Goal: Register for event/course

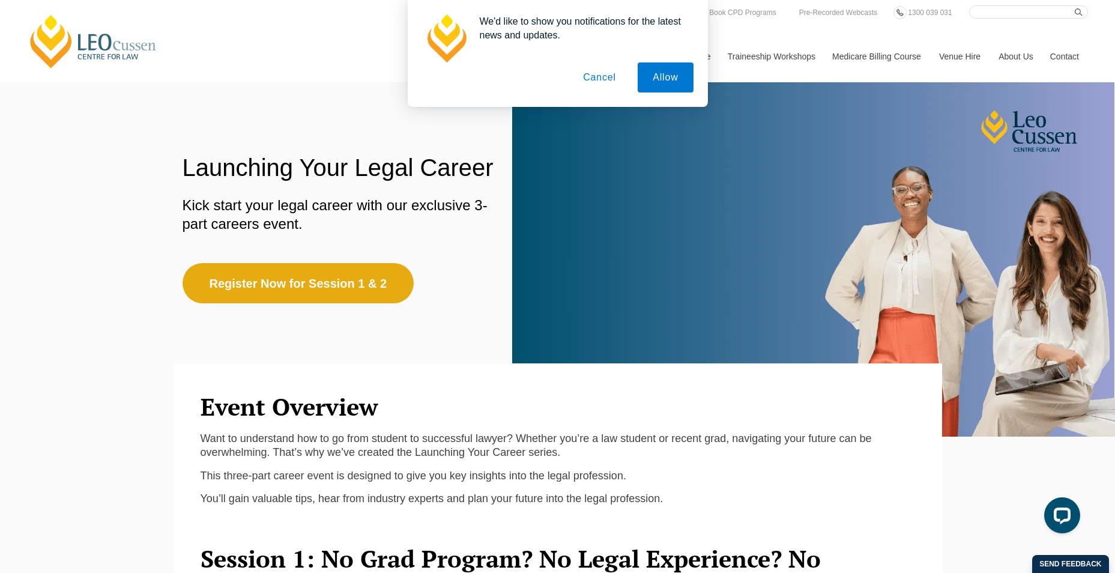
click at [605, 77] on button "Cancel" at bounding box center [599, 77] width 63 height 30
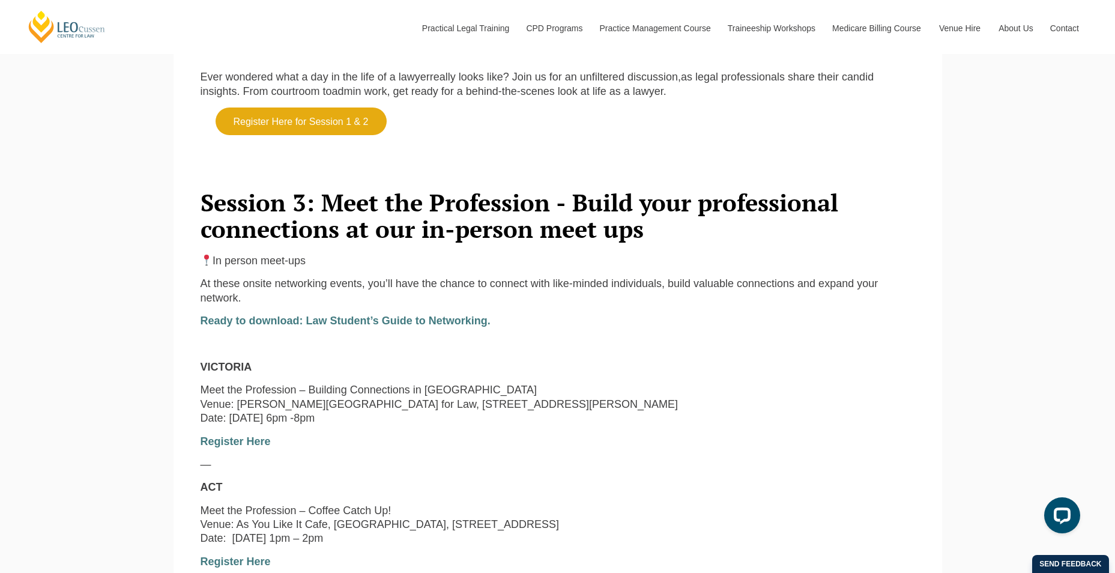
scroll to position [841, 0]
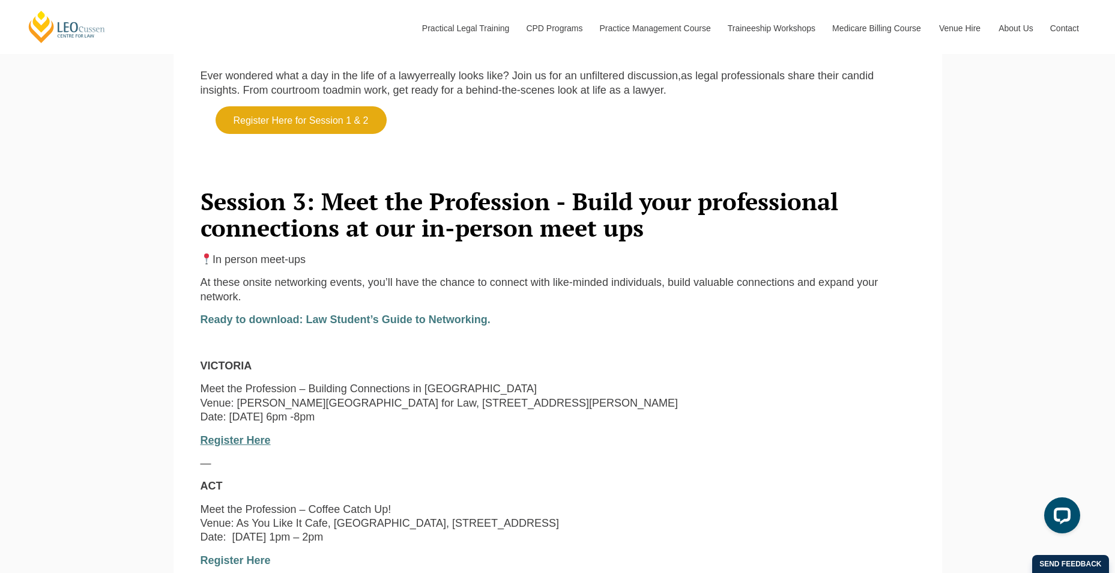
click at [250, 446] on link "Register Here" at bounding box center [236, 440] width 70 height 12
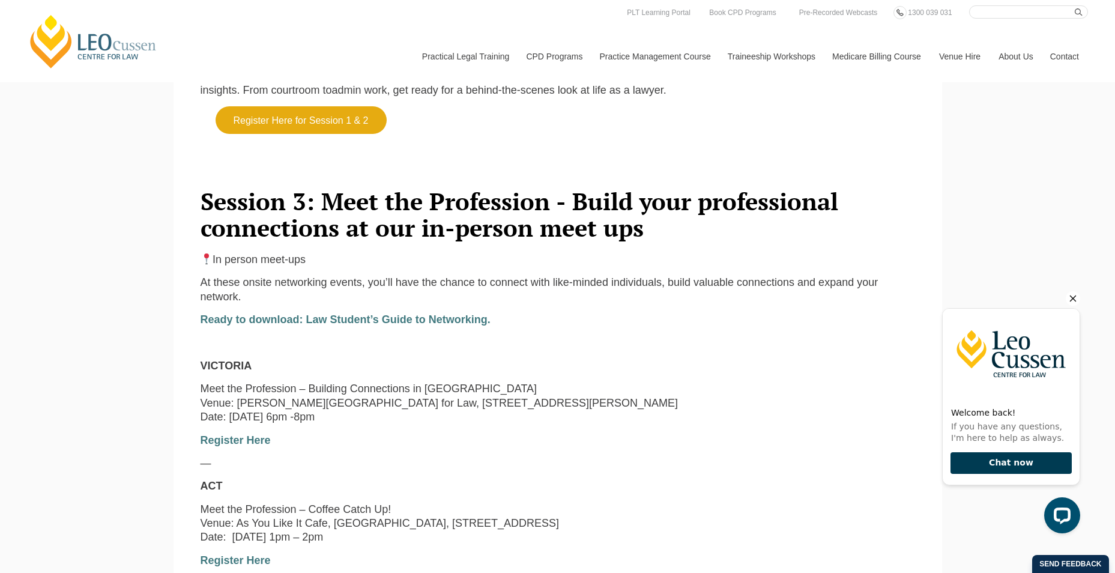
click at [1009, 465] on button "Chat now" at bounding box center [1010, 463] width 121 height 22
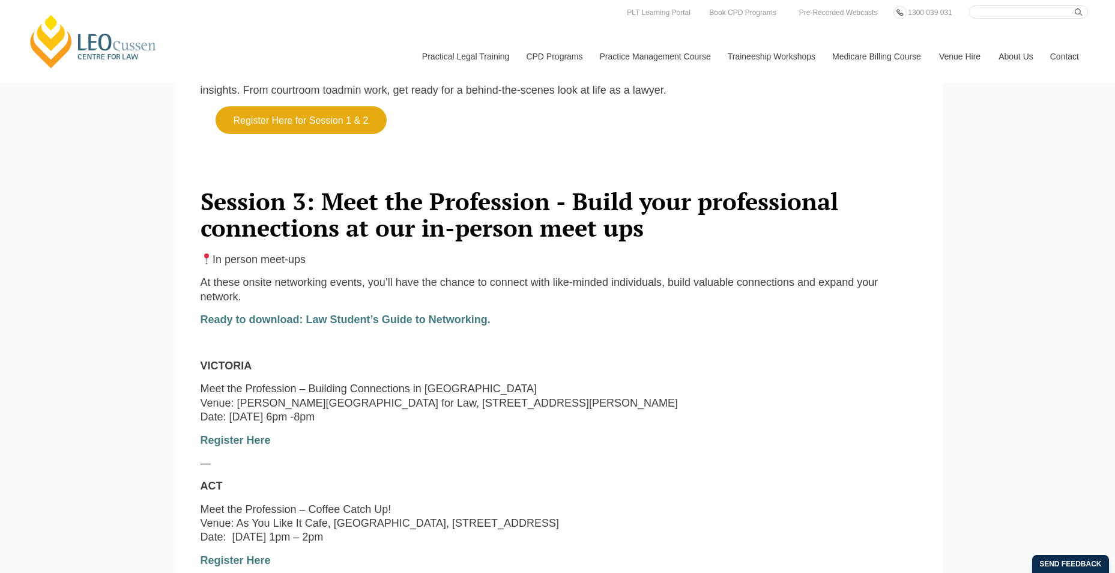
click at [801, 447] on p "Register Here" at bounding box center [558, 440] width 714 height 14
click at [693, 421] on p "Meet the Profession – Building Connections in [GEOGRAPHIC_DATA] Venue: [PERSON_…" at bounding box center [558, 403] width 714 height 42
click at [258, 446] on link "Register Here" at bounding box center [236, 440] width 70 height 12
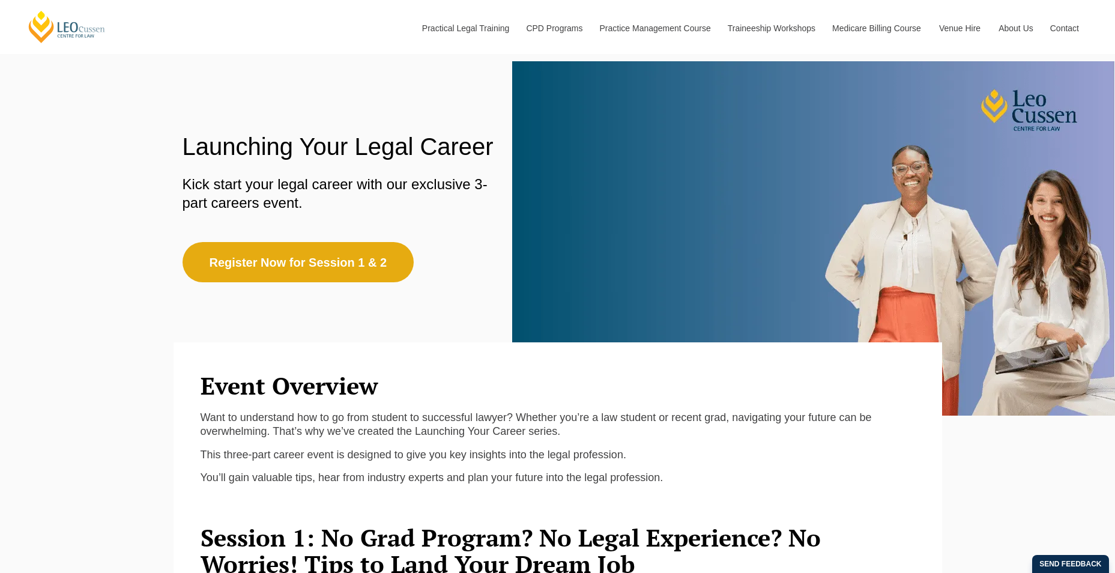
scroll to position [0, 0]
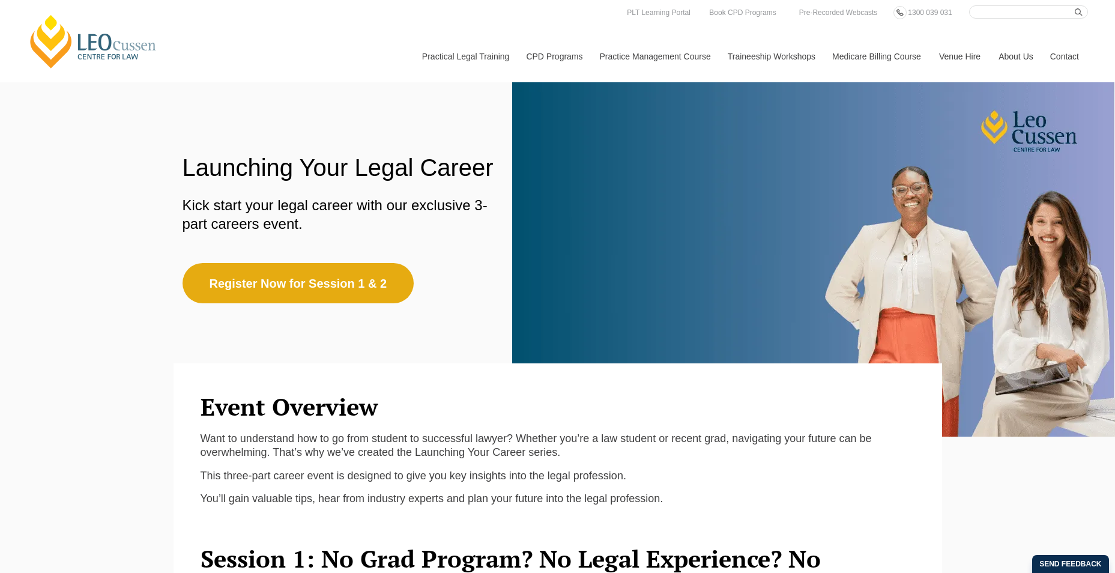
click at [1071, 47] on link "Contact" at bounding box center [1064, 57] width 47 height 52
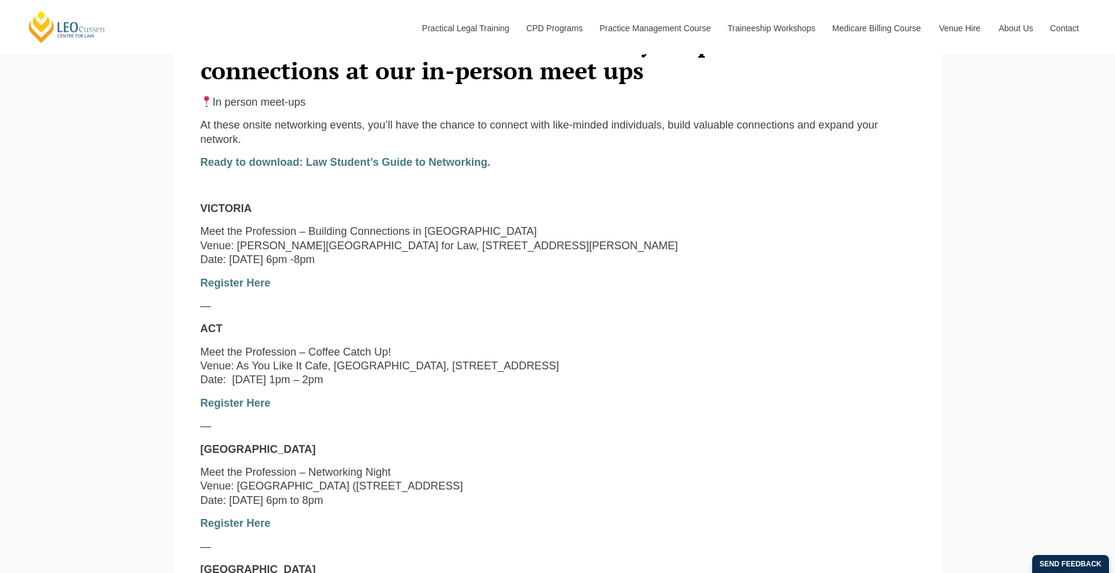
scroll to position [869, 0]
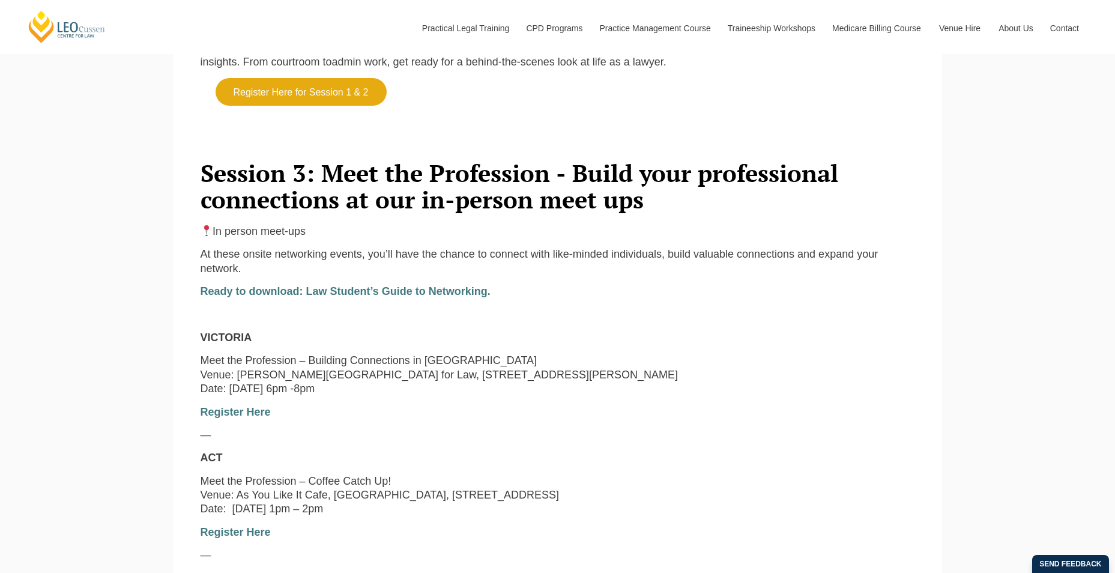
drag, startPoint x: 287, startPoint y: 406, endPoint x: 372, endPoint y: 406, distance: 84.7
click at [372, 396] on p "Meet the Profession – Building Connections in [GEOGRAPHIC_DATA] Venue: [PERSON_…" at bounding box center [558, 375] width 714 height 42
drag, startPoint x: 372, startPoint y: 406, endPoint x: 422, endPoint y: 436, distance: 58.7
click at [418, 435] on div "In person meet-ups At these onsite networking events, you’ll have the chance to…" at bounding box center [558, 579] width 733 height 708
click at [225, 418] on link "Register Here" at bounding box center [236, 412] width 70 height 12
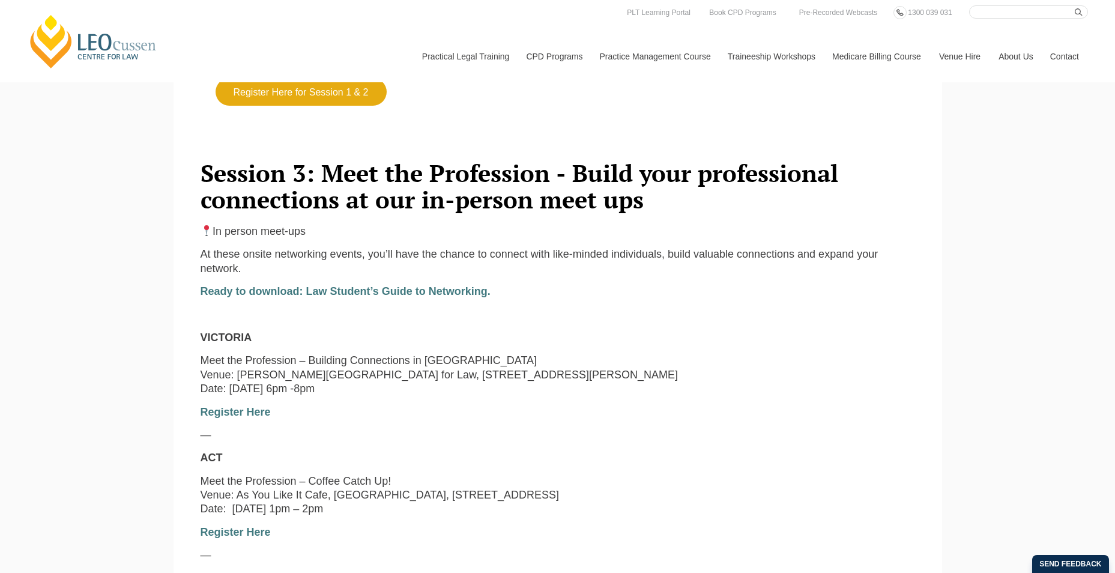
drag, startPoint x: 284, startPoint y: 405, endPoint x: 358, endPoint y: 407, distance: 74.5
click at [358, 396] on p "Meet the Profession – Building Connections in [GEOGRAPHIC_DATA] Venue: [PERSON_…" at bounding box center [558, 375] width 714 height 42
drag, startPoint x: 358, startPoint y: 407, endPoint x: 319, endPoint y: 440, distance: 51.1
click at [319, 440] on div "In person meet-ups At these onsite networking events, you’ll have the chance to…" at bounding box center [558, 579] width 733 height 708
drag, startPoint x: 288, startPoint y: 405, endPoint x: 367, endPoint y: 406, distance: 79.9
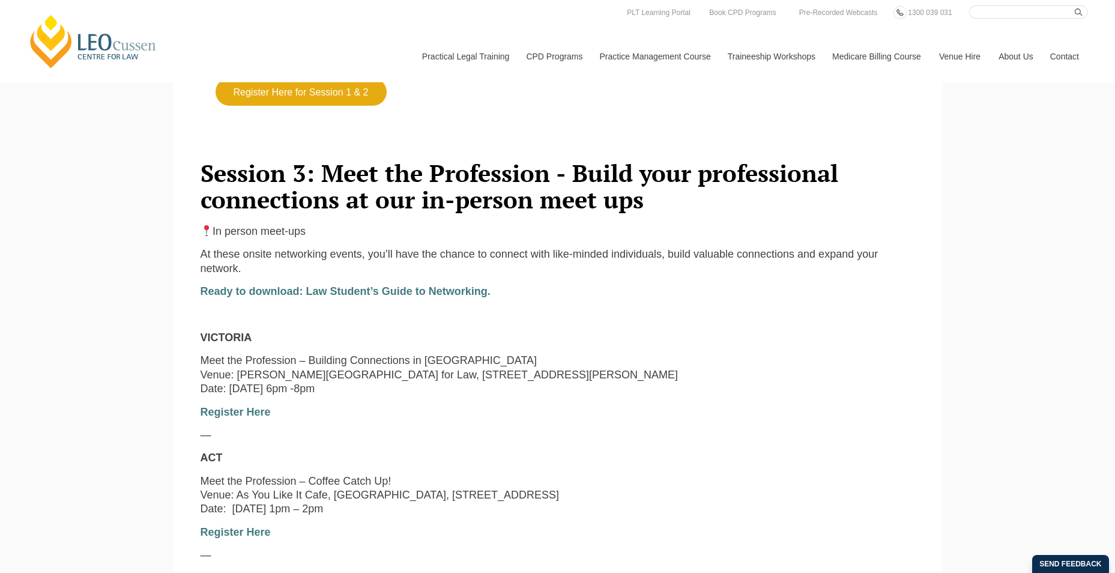
click at [367, 396] on p "Meet the Profession – Building Connections in [GEOGRAPHIC_DATA] Venue: [PERSON_…" at bounding box center [558, 375] width 714 height 42
click at [359, 419] on p "Register Here" at bounding box center [558, 412] width 714 height 14
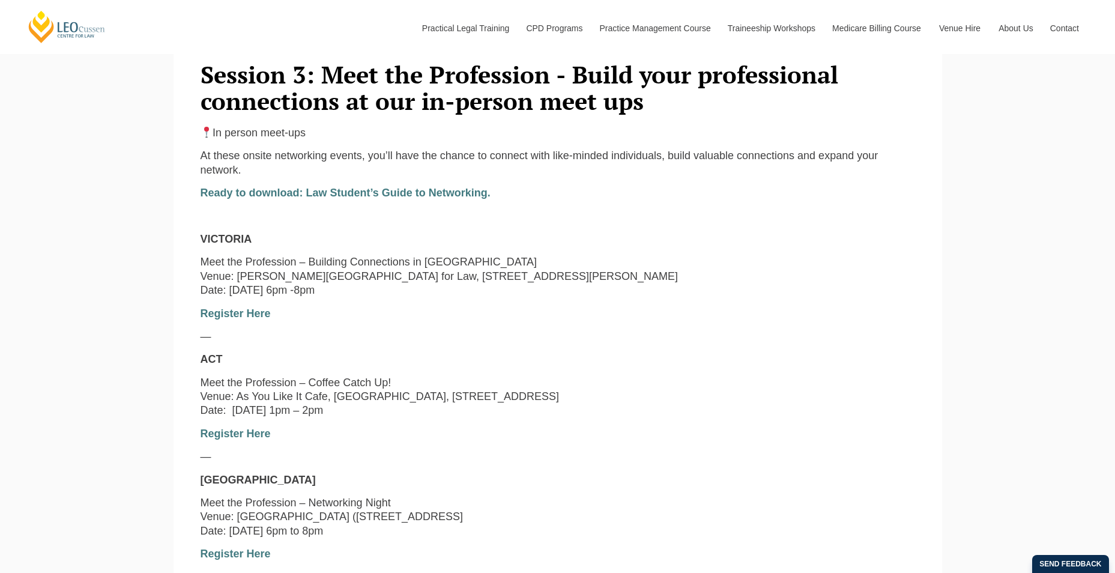
scroll to position [989, 0]
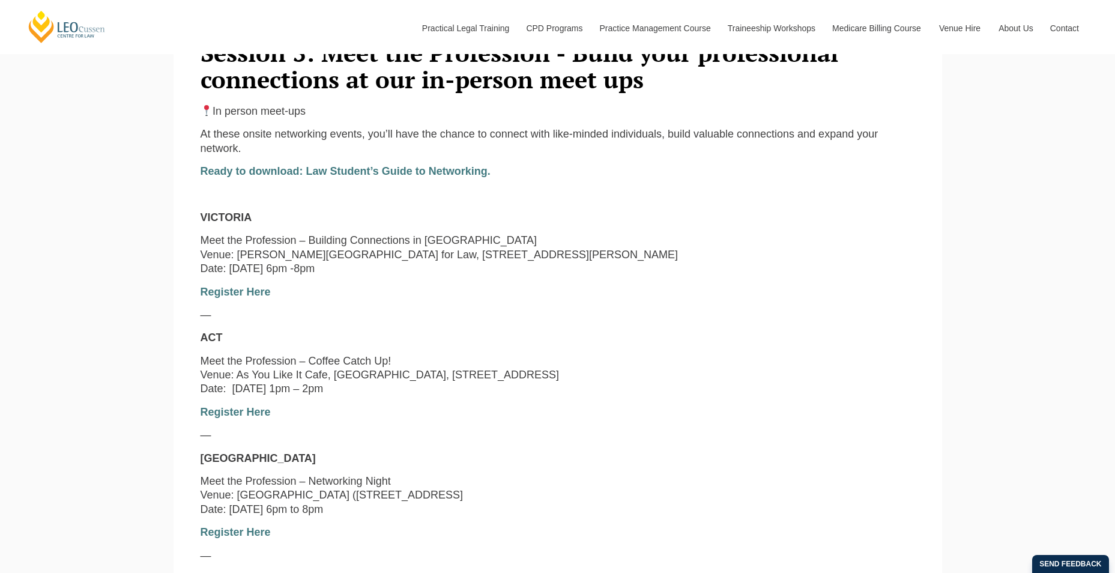
drag, startPoint x: 199, startPoint y: 388, endPoint x: 558, endPoint y: 388, distance: 359.0
click at [558, 388] on div "In person meet-ups At these onsite networking events, you’ll have the chance to…" at bounding box center [558, 458] width 733 height 708
click at [446, 419] on p "Register Here" at bounding box center [558, 412] width 714 height 14
drag, startPoint x: 199, startPoint y: 375, endPoint x: 402, endPoint y: 403, distance: 204.3
click at [402, 403] on div "In person meet-ups At these onsite networking events, you’ll have the chance to…" at bounding box center [558, 458] width 733 height 708
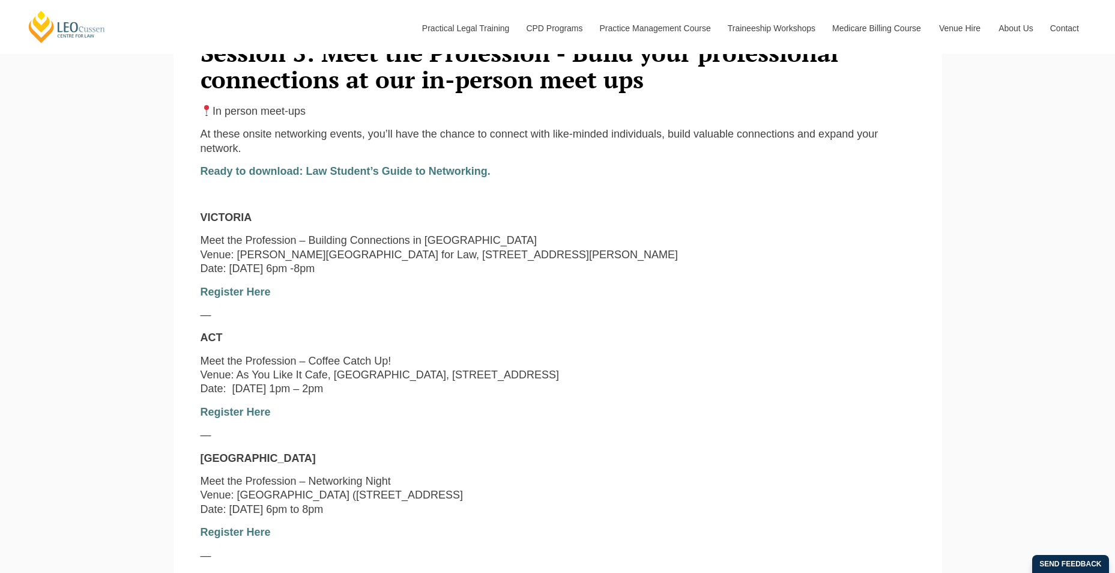
click at [289, 272] on p "Meet the Profession – Building Connections in [GEOGRAPHIC_DATA] Venue: [PERSON_…" at bounding box center [558, 255] width 714 height 42
drag, startPoint x: 230, startPoint y: 280, endPoint x: 277, endPoint y: 279, distance: 47.4
click at [276, 276] on p "Meet the Profession – Building Connections in [GEOGRAPHIC_DATA] Venue: [PERSON_…" at bounding box center [558, 255] width 714 height 42
drag, startPoint x: 277, startPoint y: 279, endPoint x: 423, endPoint y: 280, distance: 145.9
click at [424, 276] on p "Meet the Profession – Building Connections in [GEOGRAPHIC_DATA] Venue: [PERSON_…" at bounding box center [558, 255] width 714 height 42
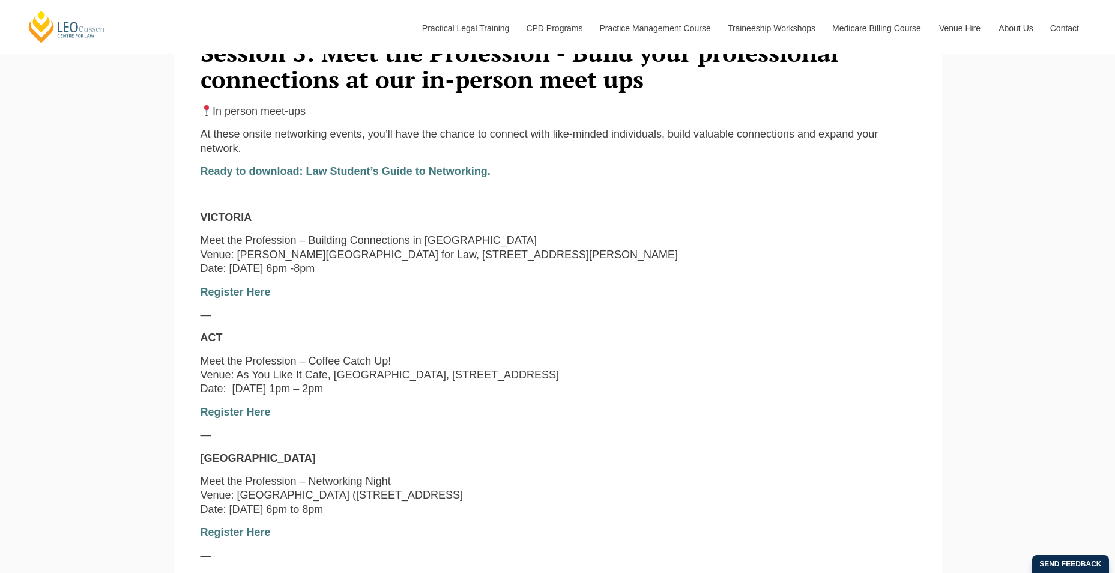
drag, startPoint x: 423, startPoint y: 280, endPoint x: 395, endPoint y: 298, distance: 33.5
click at [401, 297] on div "In person meet-ups At these onsite networking events, you’ll have the chance to…" at bounding box center [558, 458] width 733 height 708
drag, startPoint x: 231, startPoint y: 284, endPoint x: 455, endPoint y: 279, distance: 223.4
click at [455, 276] on p "Meet the Profession – Building Connections in [GEOGRAPHIC_DATA] Venue: [PERSON_…" at bounding box center [558, 255] width 714 height 42
drag, startPoint x: 455, startPoint y: 279, endPoint x: 505, endPoint y: 295, distance: 53.2
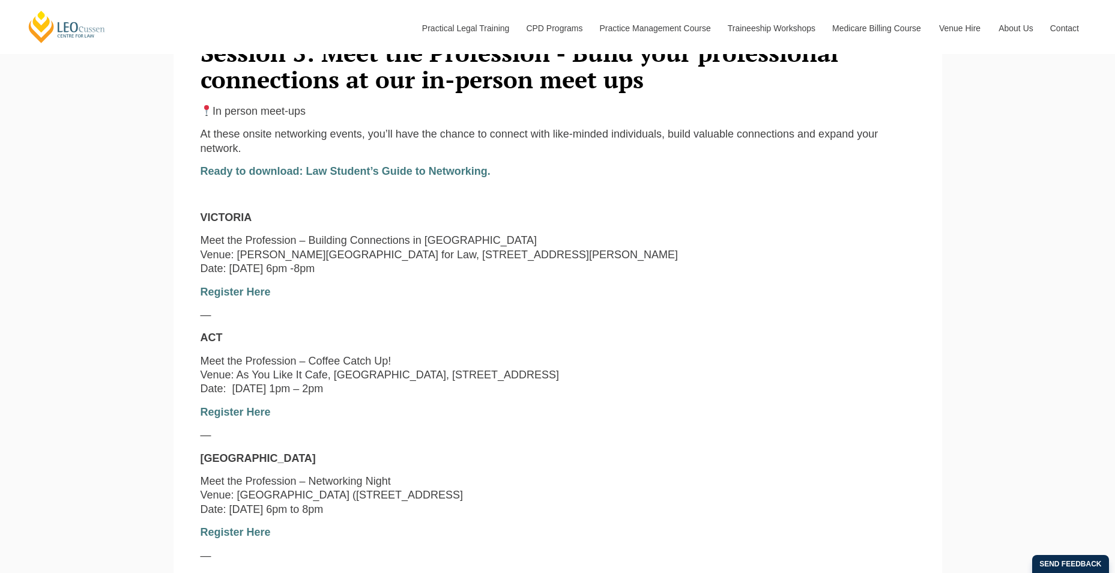
click at [506, 294] on div "In person meet-ups At these onsite networking events, you’ll have the chance to…" at bounding box center [558, 458] width 733 height 708
